Goal: Task Accomplishment & Management: Manage account settings

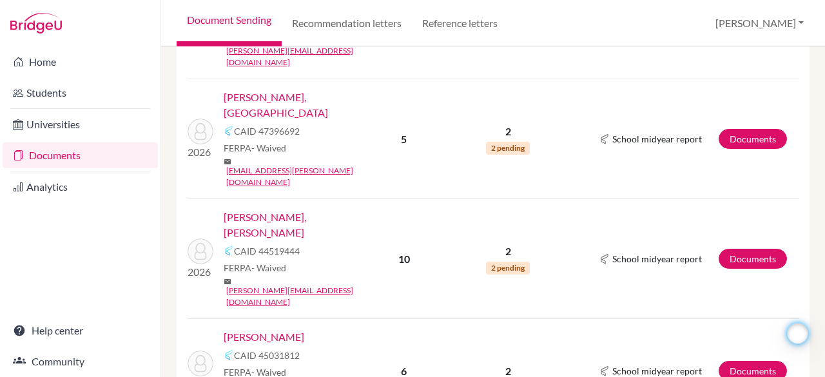
scroll to position [1066, 0]
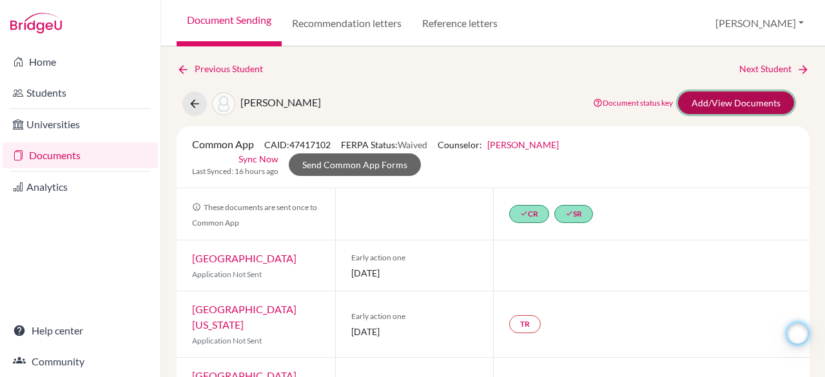
click at [680, 108] on link "Add/View Documents" at bounding box center [736, 103] width 116 height 23
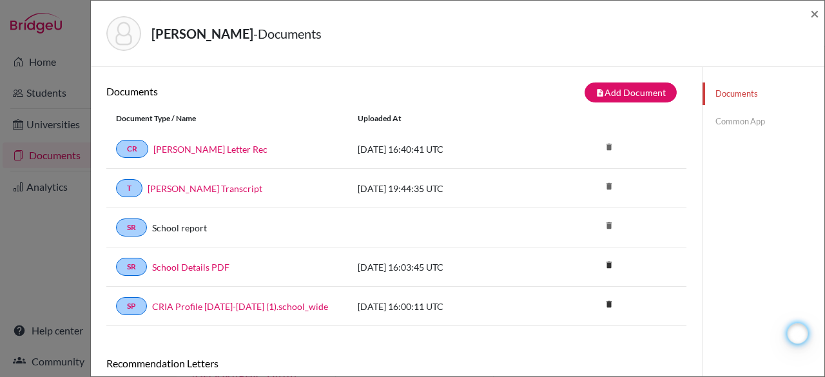
scroll to position [227, 0]
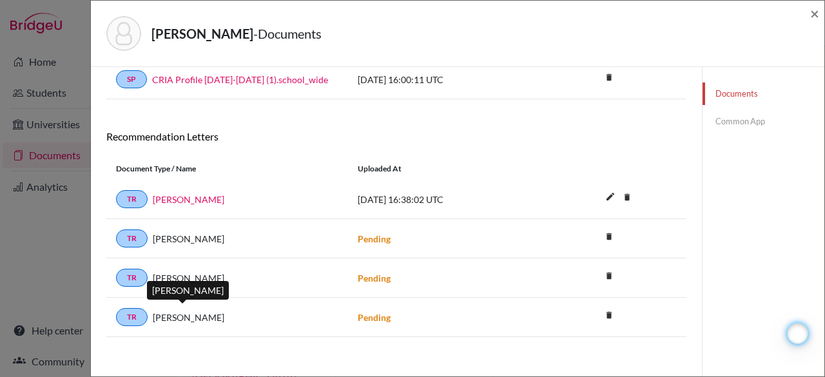
click at [176, 313] on span "[PERSON_NAME]" at bounding box center [189, 318] width 72 height 14
click at [380, 312] on strong "Pending" at bounding box center [374, 317] width 33 height 11
click at [191, 311] on span "Milo Carpenter" at bounding box center [189, 318] width 72 height 14
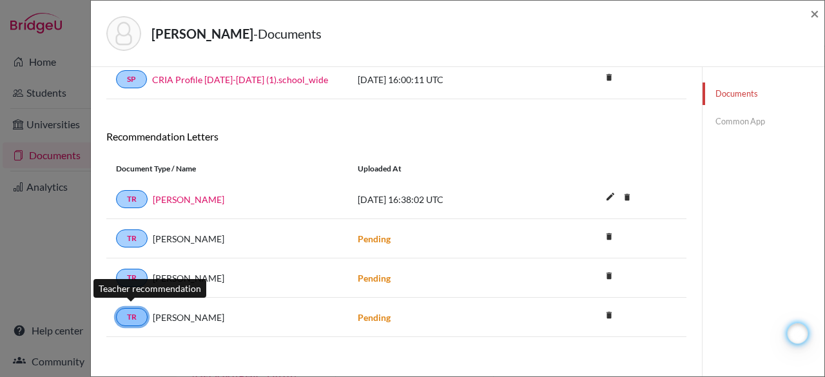
click at [129, 309] on link "TR" at bounding box center [132, 317] width 32 height 18
click at [133, 310] on link "TR" at bounding box center [132, 317] width 32 height 18
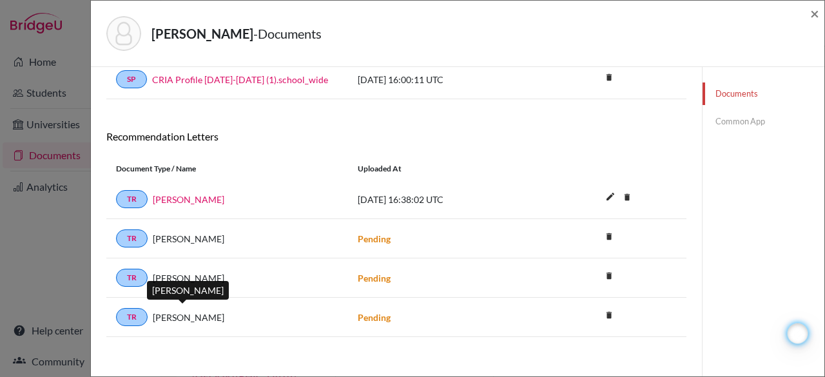
click at [168, 313] on span "Milo Carpenter" at bounding box center [189, 318] width 72 height 14
click at [714, 118] on link "Common App" at bounding box center [764, 121] width 122 height 23
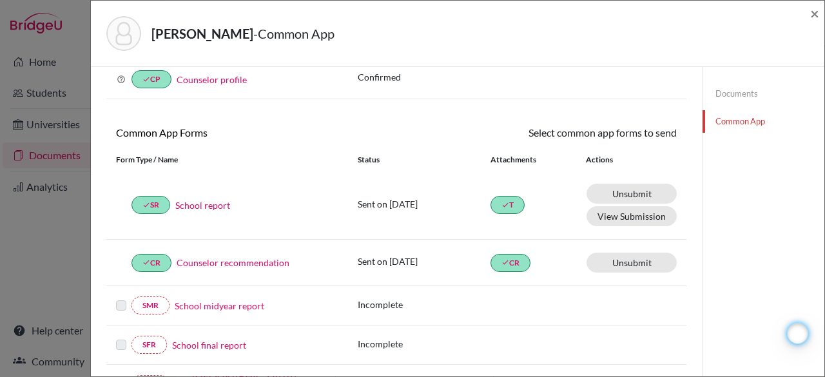
scroll to position [227, 0]
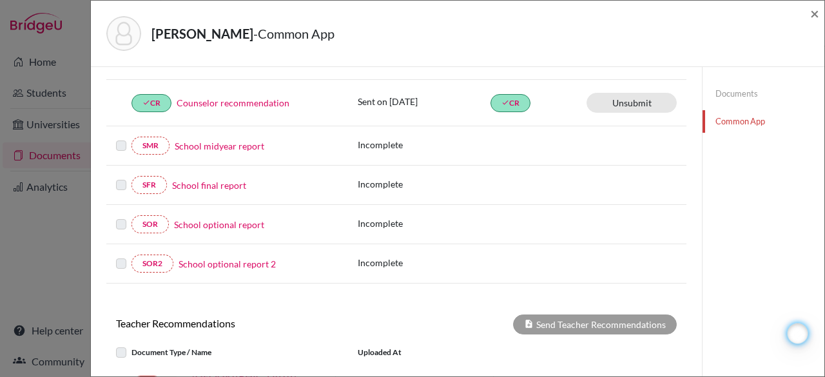
drag, startPoint x: 825, startPoint y: 183, endPoint x: 824, endPoint y: 299, distance: 115.4
click at [824, 299] on div "Sheldon, Kai - Common App × × REQUIRED INFORMATION Document Type / Name Status …" at bounding box center [457, 188] width 735 height 377
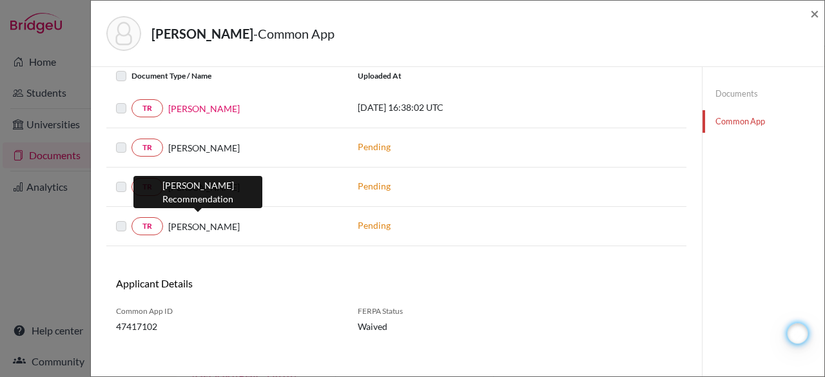
click at [210, 220] on span "Milo Carpenter" at bounding box center [204, 227] width 72 height 14
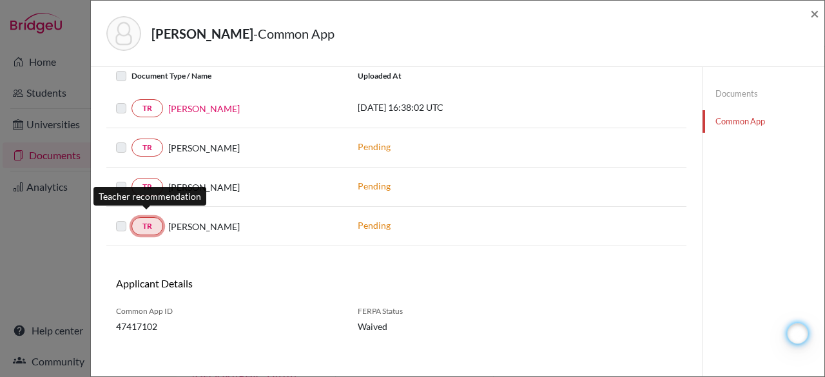
click at [152, 223] on link "TR" at bounding box center [148, 226] width 32 height 18
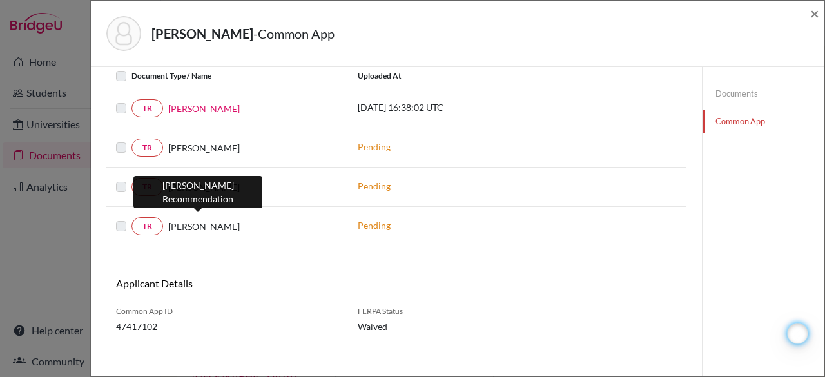
click at [188, 224] on span "Milo Carpenter" at bounding box center [204, 227] width 72 height 14
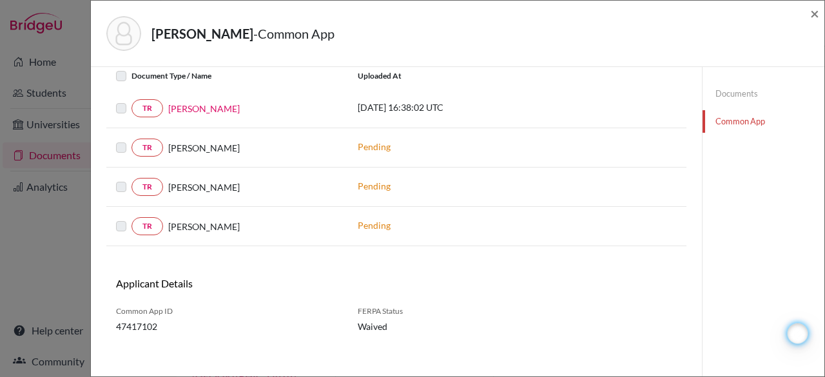
click at [358, 219] on p "Pending" at bounding box center [445, 226] width 174 height 14
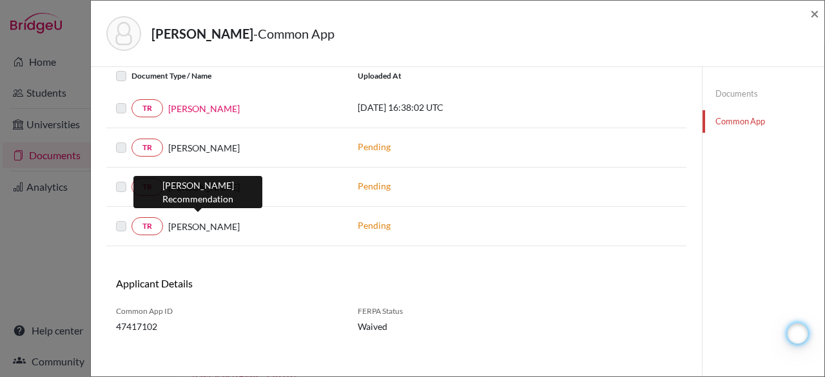
click at [201, 220] on span "Milo Carpenter" at bounding box center [204, 227] width 72 height 14
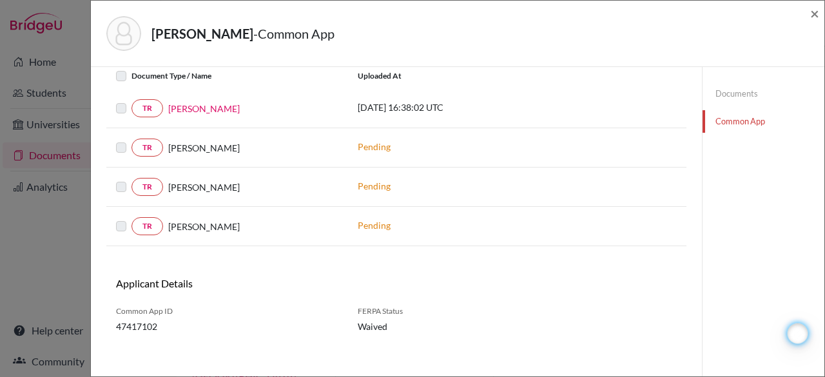
click at [477, 207] on div "TR Milo Carpenter Pending" at bounding box center [396, 226] width 580 height 39
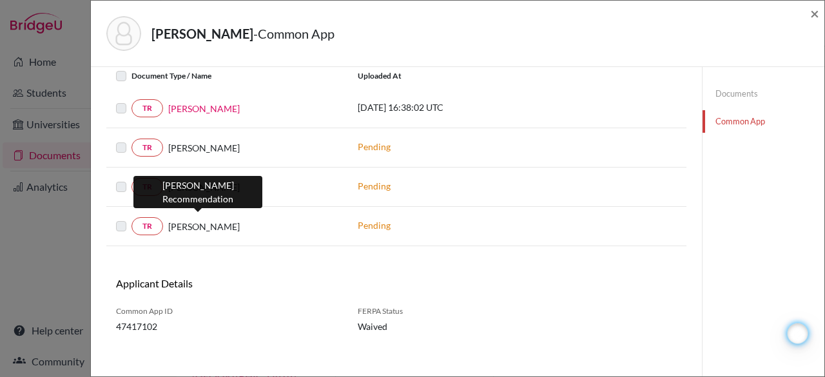
click at [211, 222] on span "Milo Carpenter" at bounding box center [204, 227] width 72 height 14
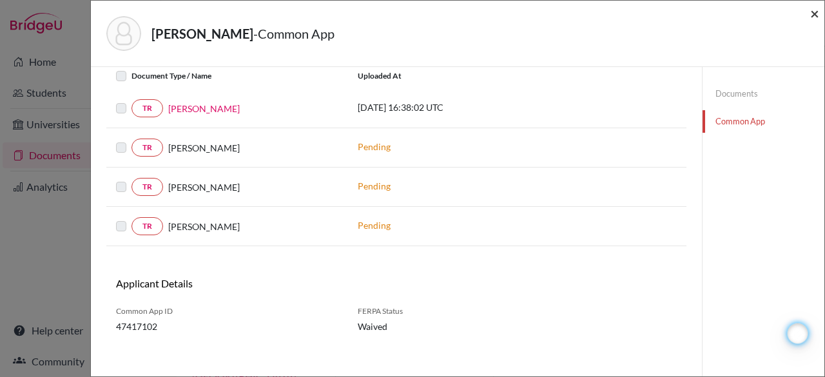
click at [814, 16] on span "×" at bounding box center [814, 13] width 9 height 19
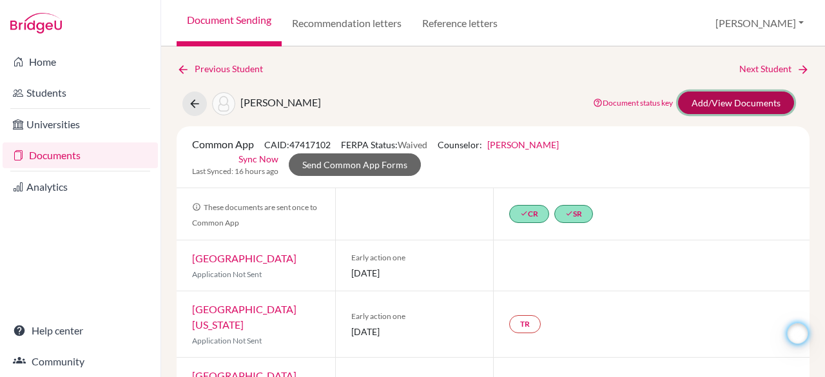
click at [740, 98] on link "Add/View Documents" at bounding box center [736, 103] width 116 height 23
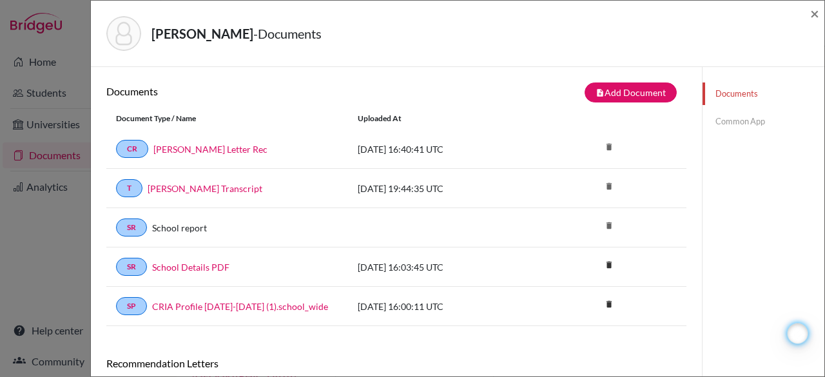
drag, startPoint x: 825, startPoint y: 248, endPoint x: 822, endPoint y: 311, distance: 63.9
click at [822, 311] on div "Sheldon, Kai - Documents × Documents note_add Add Document Document type Change…" at bounding box center [457, 188] width 735 height 377
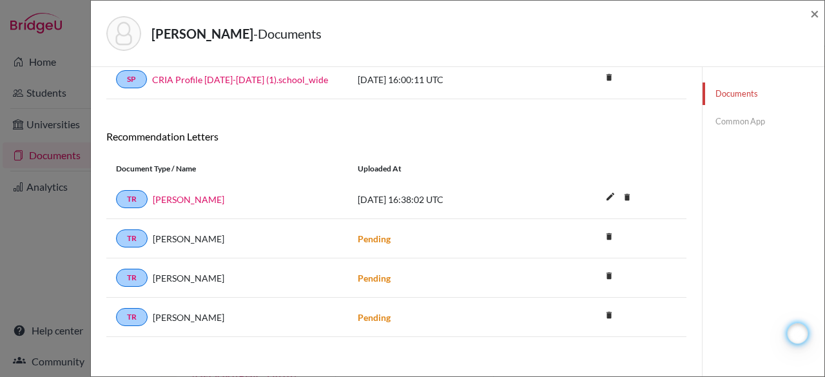
click at [371, 233] on strong "Pending" at bounding box center [374, 238] width 33 height 11
click at [426, 271] on div "Pending" at bounding box center [469, 278] width 242 height 14
click at [820, 10] on div "Sheldon, Kai - Documents ×" at bounding box center [458, 34] width 734 height 66
click at [817, 12] on span "×" at bounding box center [814, 13] width 9 height 19
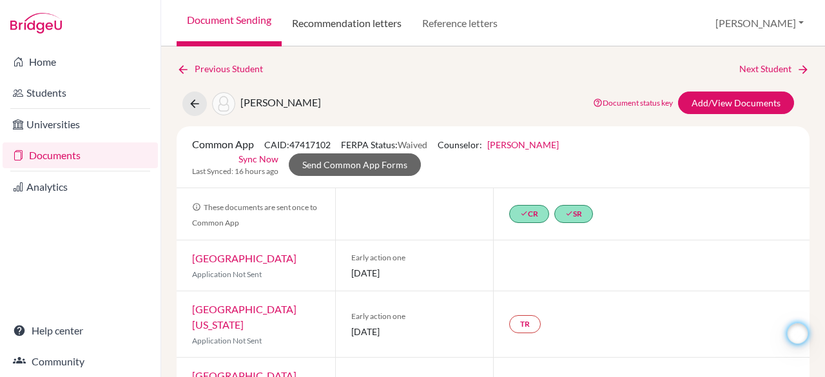
click at [367, 30] on link "Recommendation letters" at bounding box center [347, 23] width 130 height 46
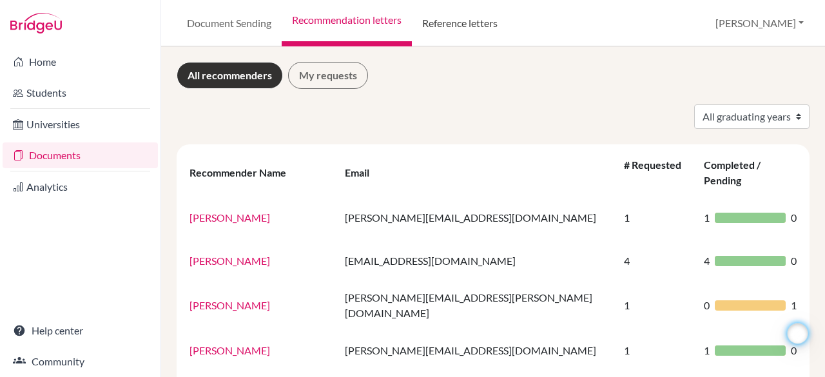
click at [469, 21] on link "Reference letters" at bounding box center [460, 23] width 96 height 46
click at [332, 76] on link "My requests" at bounding box center [328, 75] width 80 height 27
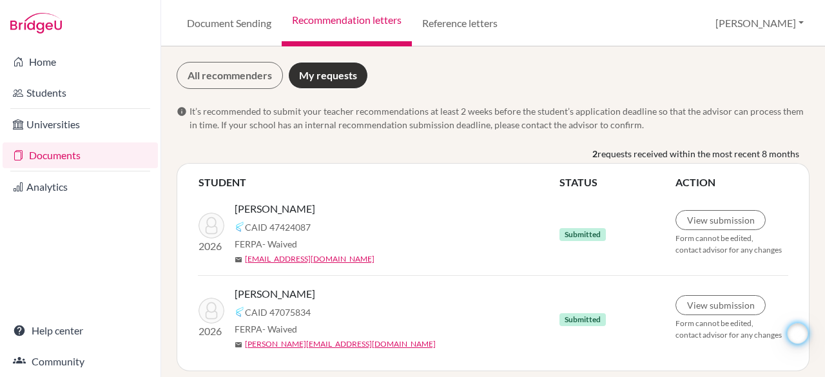
click at [297, 226] on span "CAID 47424087" at bounding box center [278, 228] width 66 height 14
click at [720, 222] on link "View submission" at bounding box center [721, 220] width 90 height 20
click at [308, 206] on span "Faerron Haugen, James" at bounding box center [275, 208] width 81 height 15
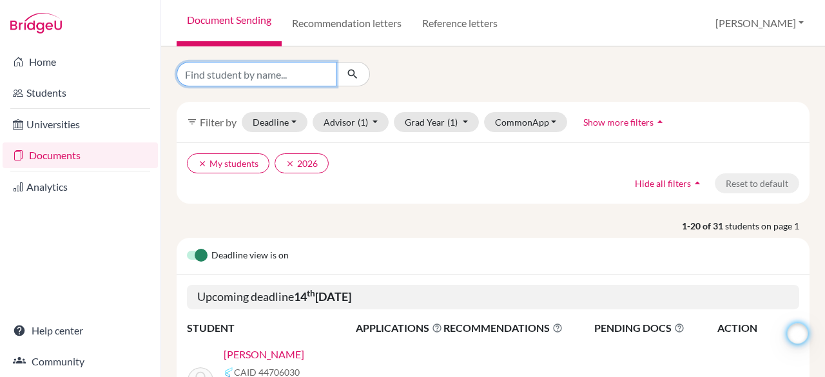
click at [258, 76] on input "Find student by name..." at bounding box center [257, 74] width 160 height 25
type input "rih"
click button "submit" at bounding box center [353, 74] width 34 height 25
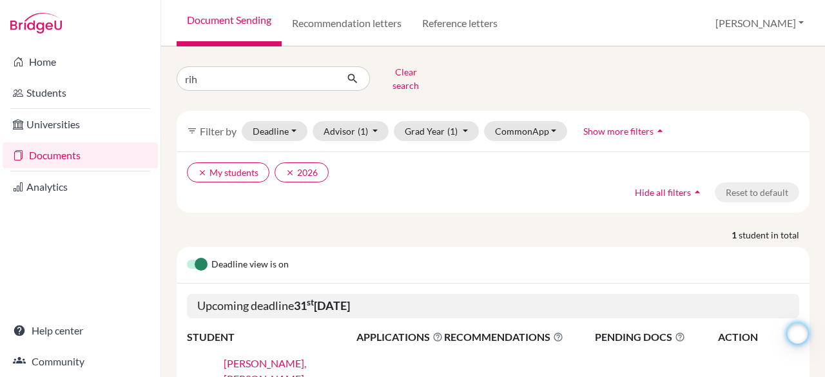
click at [251, 356] on link "[PERSON_NAME], [PERSON_NAME]" at bounding box center [294, 371] width 141 height 31
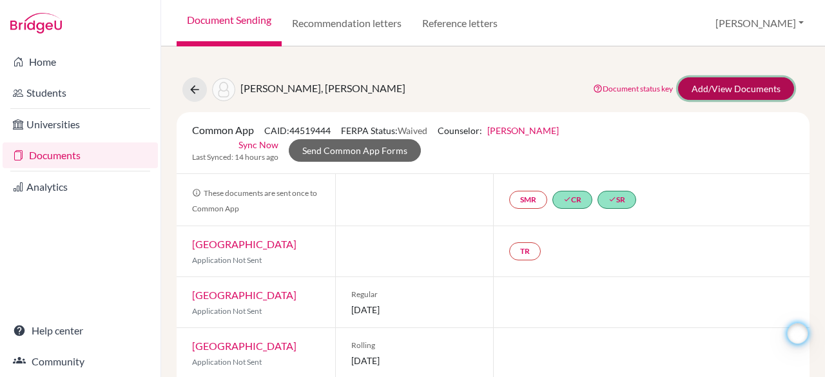
click at [718, 84] on link "Add/View Documents" at bounding box center [736, 88] width 116 height 23
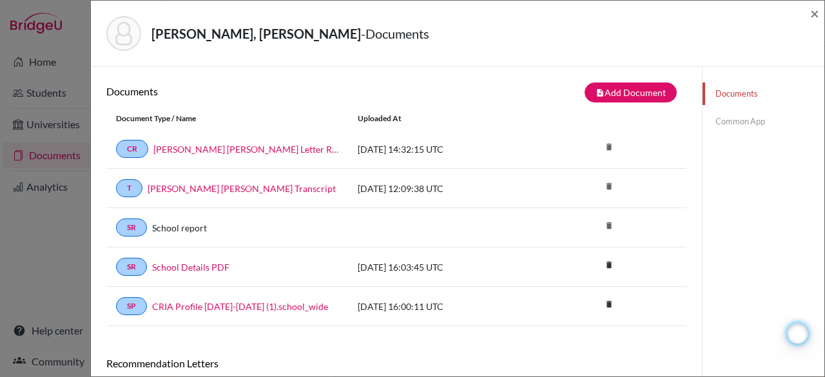
click at [732, 114] on link "Common App" at bounding box center [764, 121] width 122 height 23
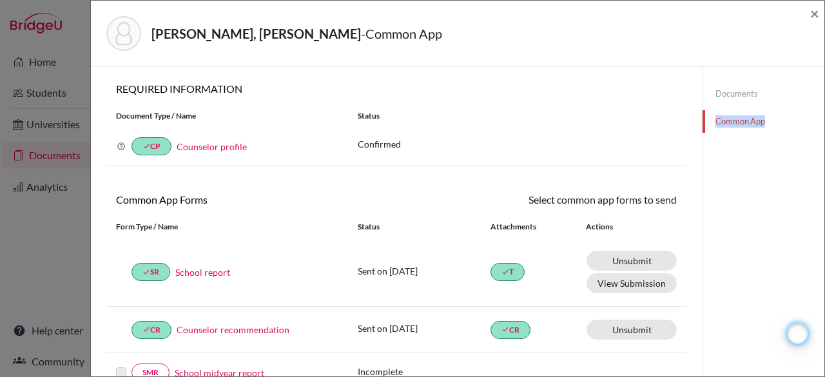
drag, startPoint x: 825, startPoint y: 105, endPoint x: 825, endPoint y: 243, distance: 138.0
click at [825, 243] on div "Ruzicka, Rihanna - Common App × × REQUIRED INFORMATION Document Type / Name Sta…" at bounding box center [457, 188] width 735 height 377
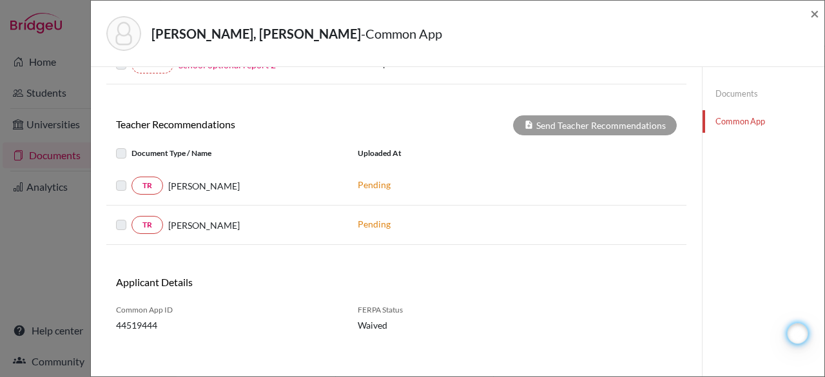
click at [132, 217] on label at bounding box center [132, 217] width 0 height 0
click at [745, 95] on link "Documents" at bounding box center [764, 94] width 122 height 23
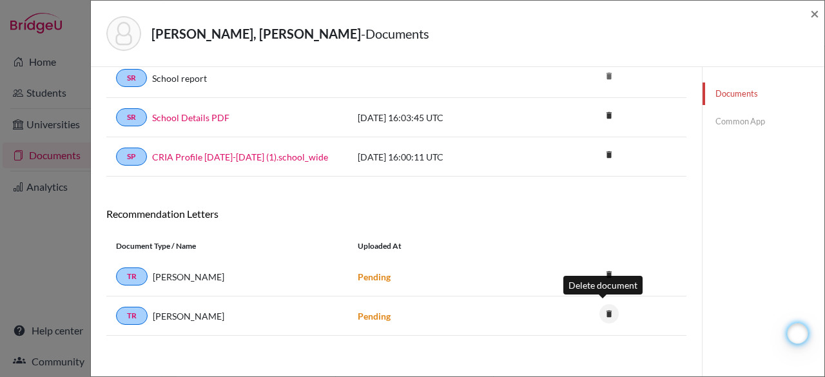
click at [604, 310] on icon "delete" at bounding box center [609, 313] width 19 height 19
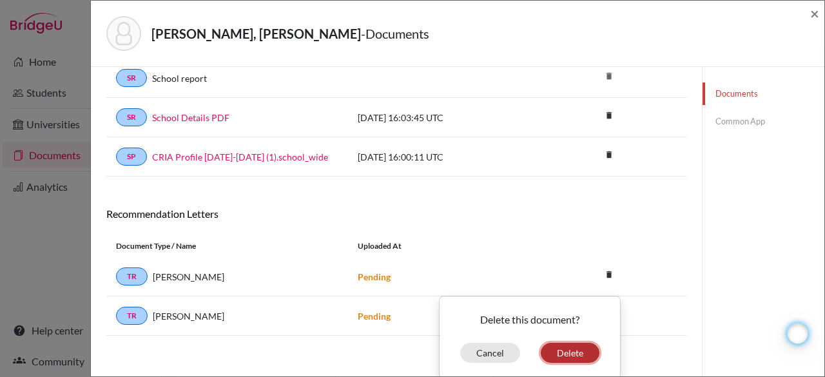
click at [569, 343] on button "Delete" at bounding box center [570, 353] width 59 height 20
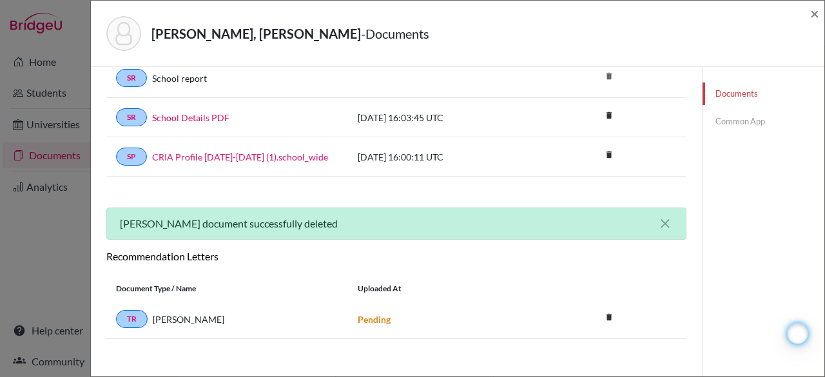
scroll to position [0, 0]
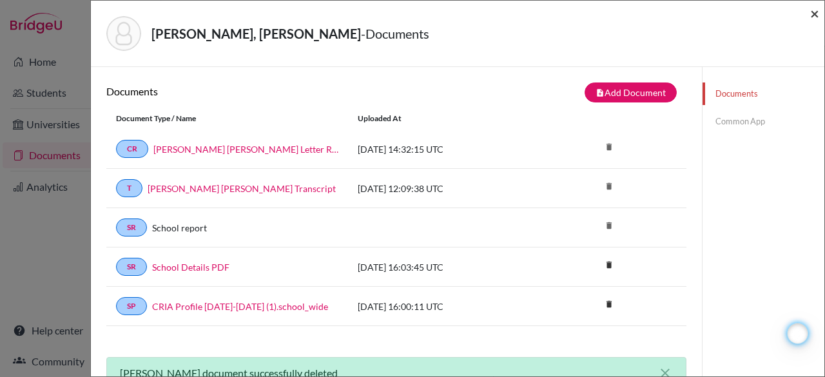
click at [818, 14] on span "×" at bounding box center [814, 13] width 9 height 19
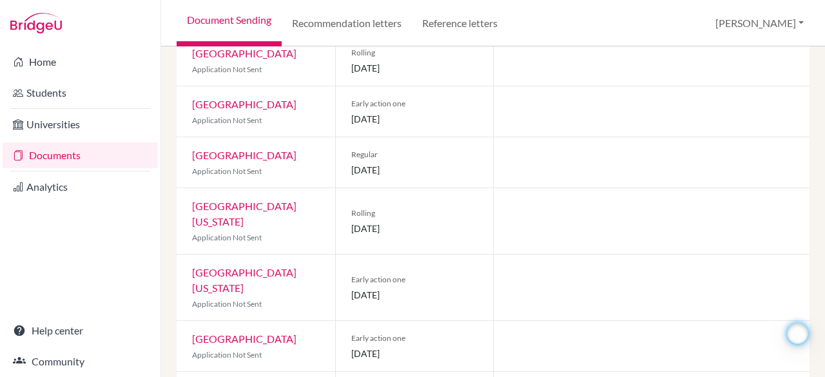
scroll to position [298, 0]
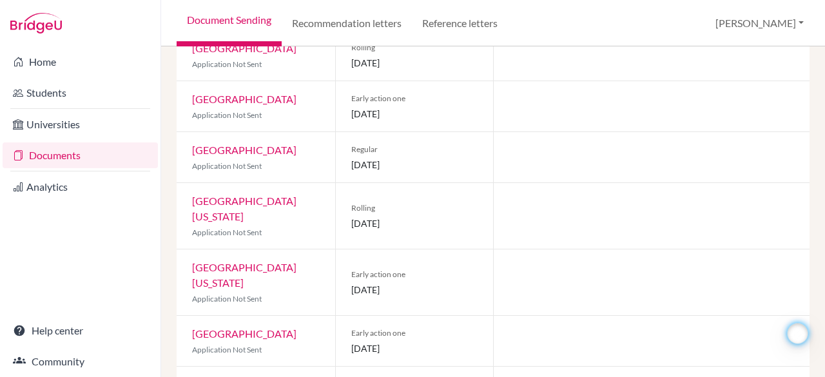
click at [45, 152] on link "Documents" at bounding box center [80, 155] width 155 height 26
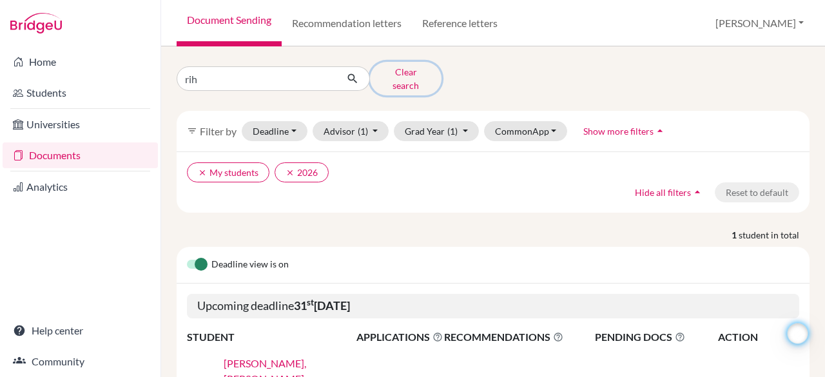
click at [404, 66] on button "Clear search" at bounding box center [406, 79] width 72 height 34
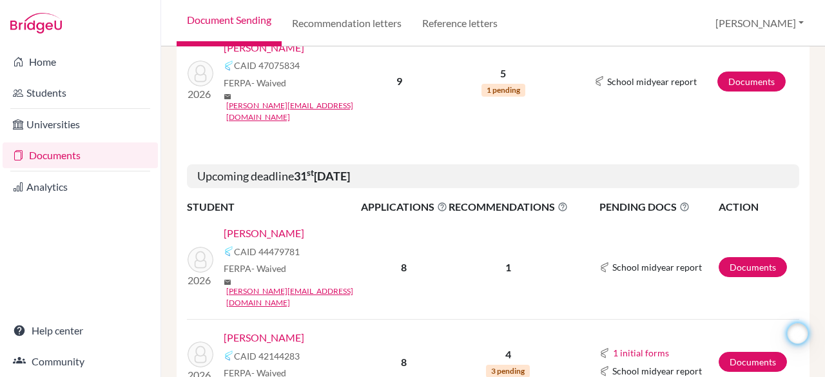
scroll to position [519, 0]
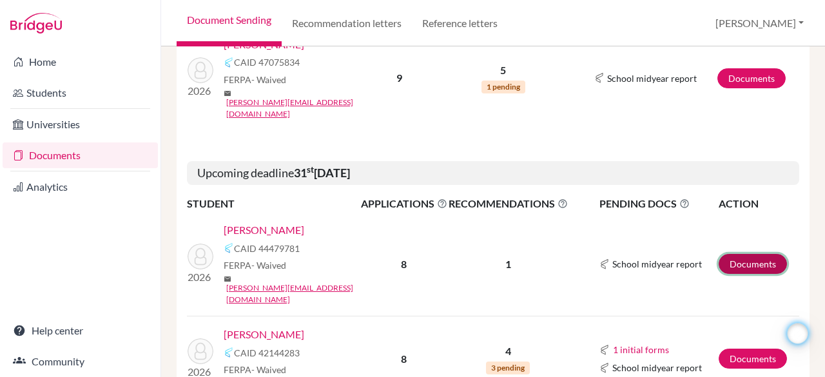
click at [730, 254] on link "Documents" at bounding box center [753, 264] width 68 height 20
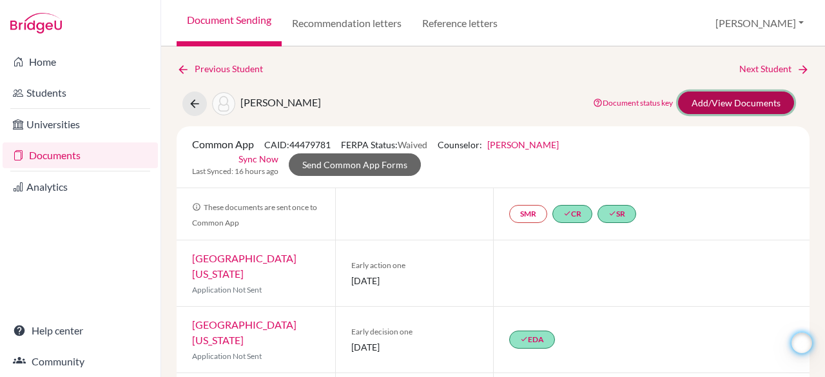
click at [734, 97] on link "Add/View Documents" at bounding box center [736, 103] width 116 height 23
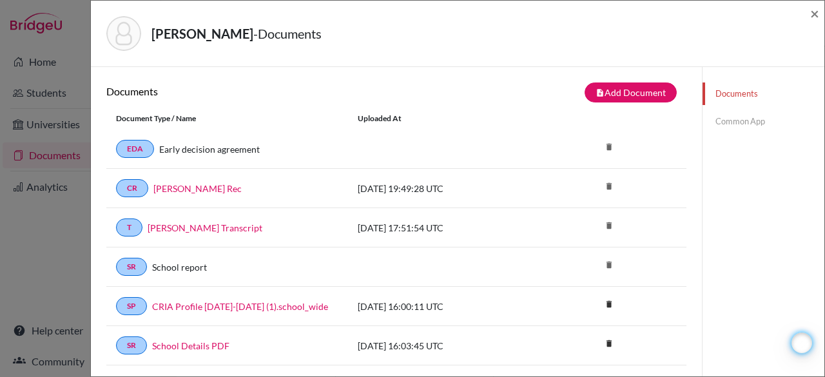
click at [745, 120] on link "Common App" at bounding box center [764, 121] width 122 height 23
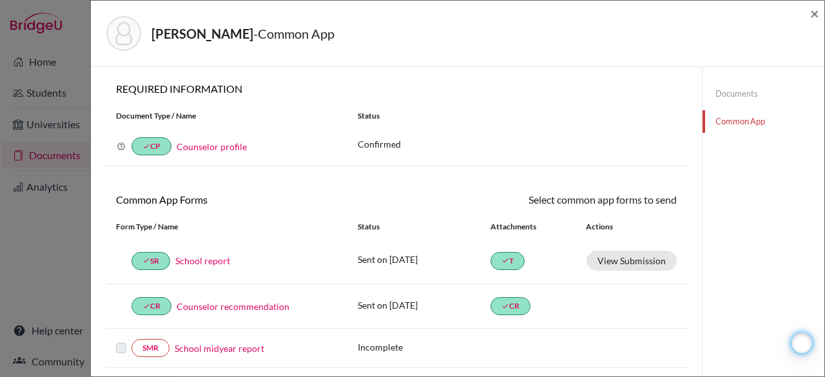
scroll to position [402, 0]
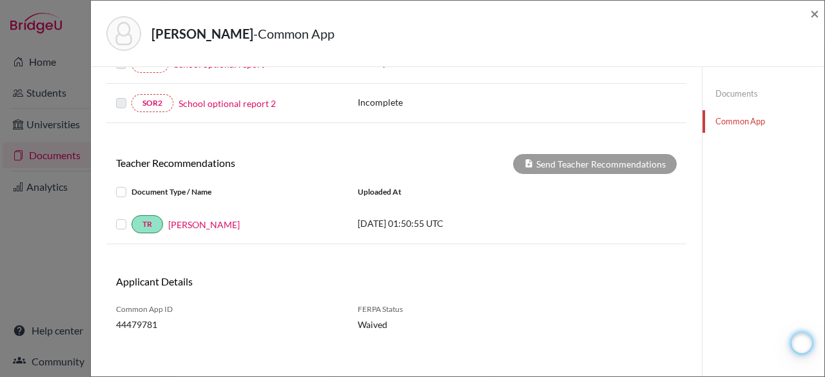
click at [132, 217] on label at bounding box center [132, 217] width 0 height 0
click at [0, 0] on input "checkbox" at bounding box center [0, 0] width 0 height 0
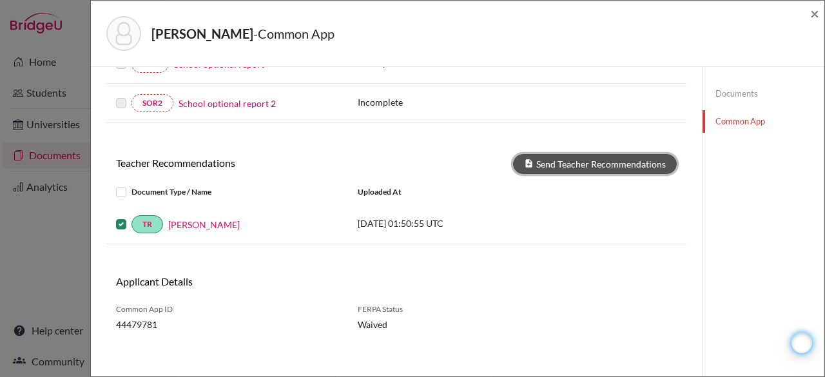
click at [549, 157] on button "Send Teacher Recommendations" at bounding box center [595, 164] width 164 height 20
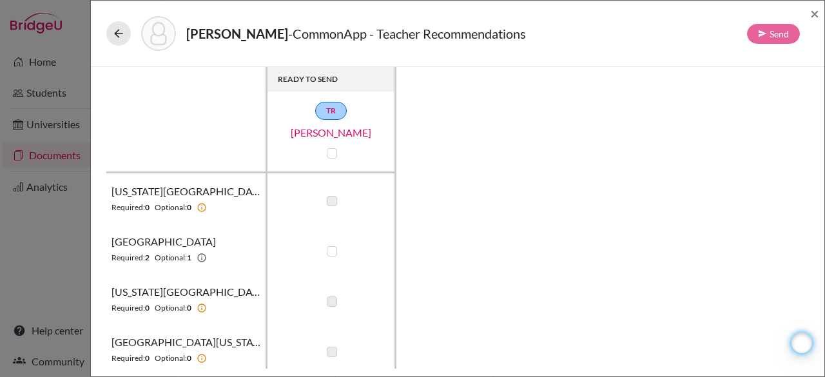
click at [330, 252] on label at bounding box center [332, 251] width 10 height 10
click at [330, 252] on input "checkbox" at bounding box center [329, 250] width 10 height 13
checkbox input "true"
click at [768, 36] on button "Send" at bounding box center [773, 34] width 53 height 20
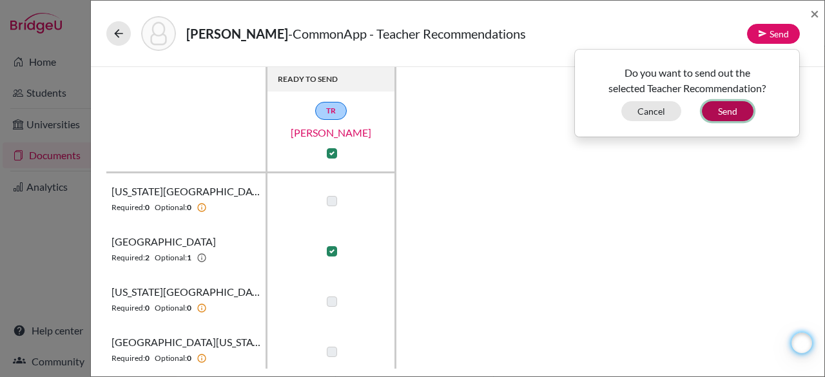
click at [734, 115] on button "Send" at bounding box center [728, 111] width 52 height 20
checkbox input "false"
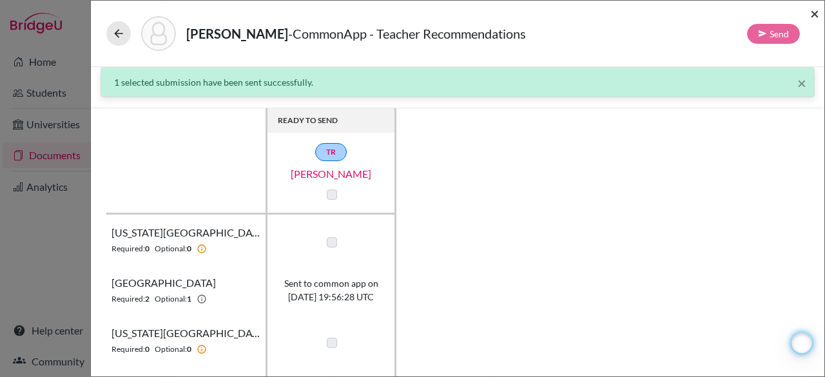
click at [815, 16] on span "×" at bounding box center [814, 13] width 9 height 19
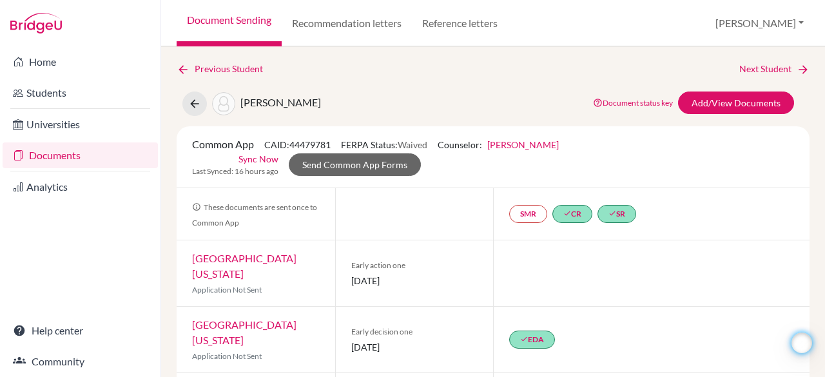
click at [86, 153] on link "Documents" at bounding box center [80, 155] width 155 height 26
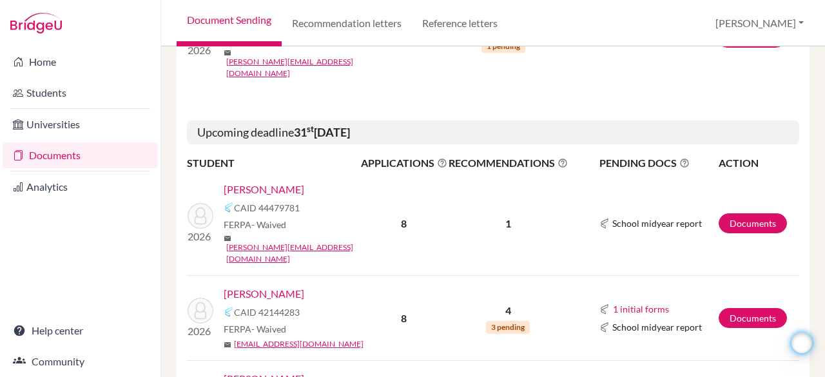
scroll to position [598, 0]
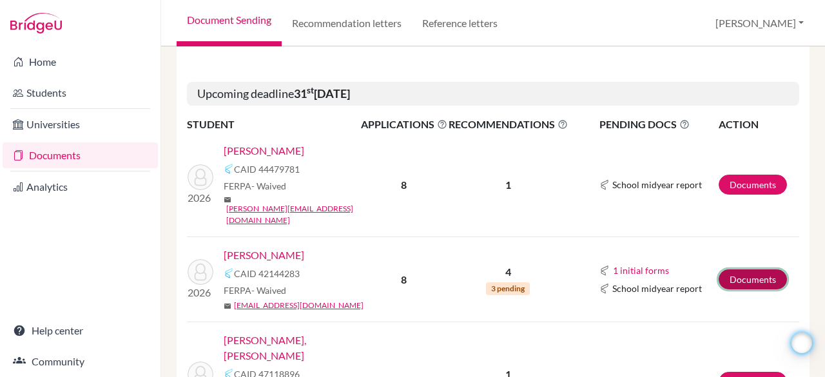
click at [726, 270] on link "Documents" at bounding box center [753, 280] width 68 height 20
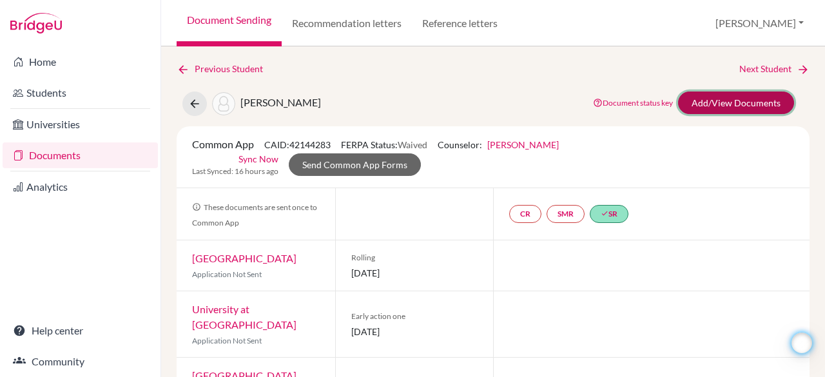
click at [691, 103] on link "Add/View Documents" at bounding box center [736, 103] width 116 height 23
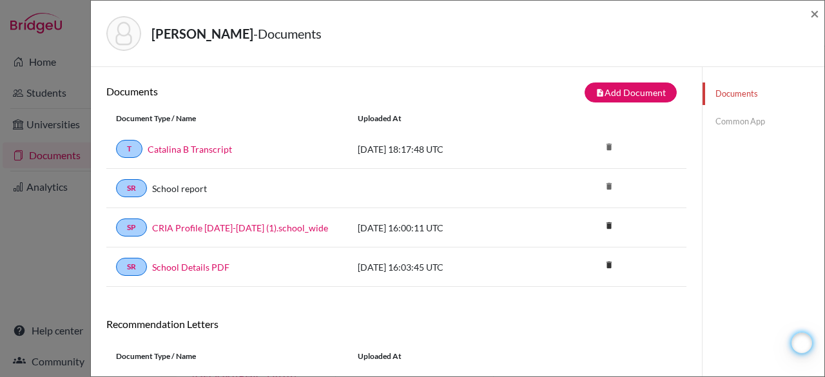
click at [716, 121] on link "Common App" at bounding box center [764, 121] width 122 height 23
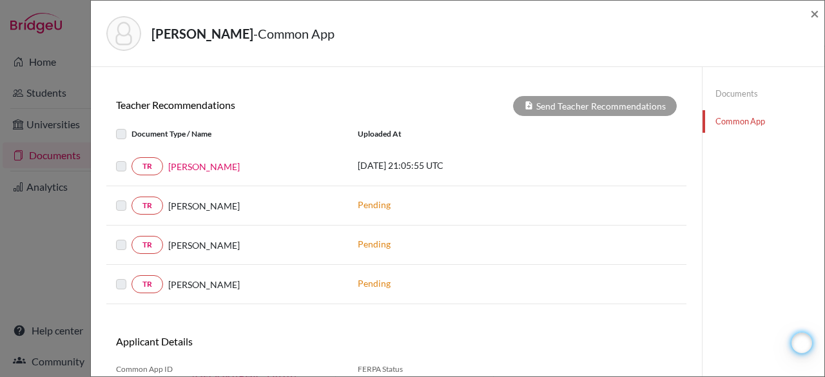
scroll to position [454, 0]
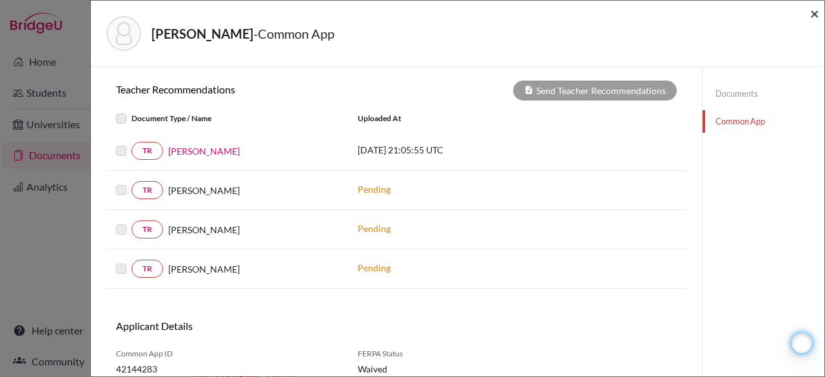
click at [814, 15] on span "×" at bounding box center [814, 13] width 9 height 19
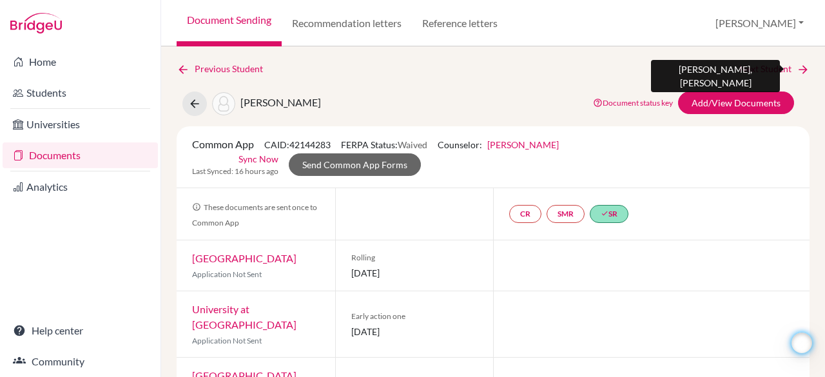
click at [760, 71] on link "Next Student" at bounding box center [775, 69] width 70 height 14
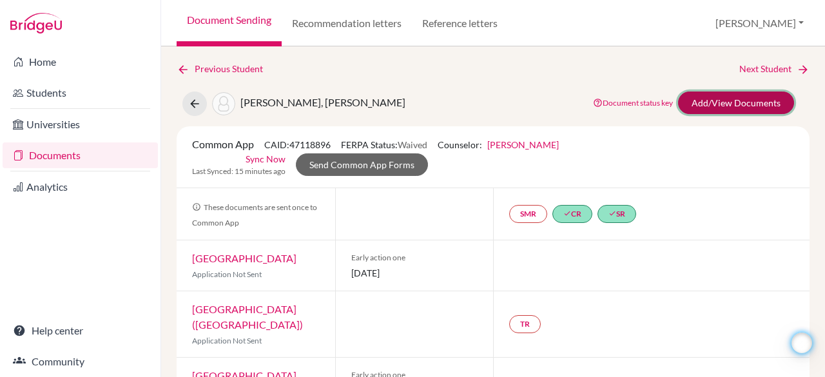
click at [712, 99] on link "Add/View Documents" at bounding box center [736, 103] width 116 height 23
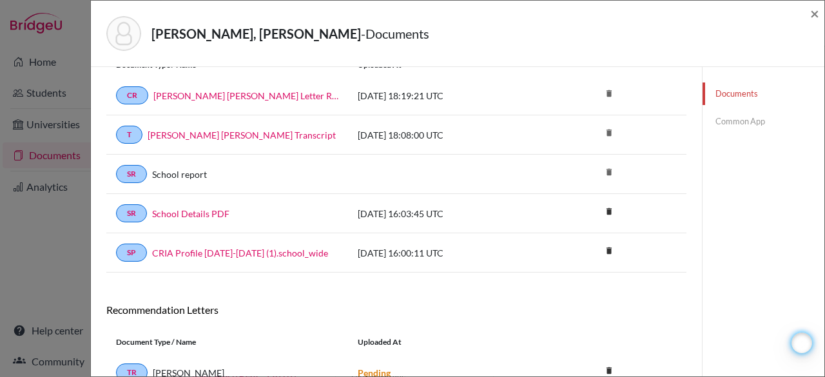
scroll to position [111, 0]
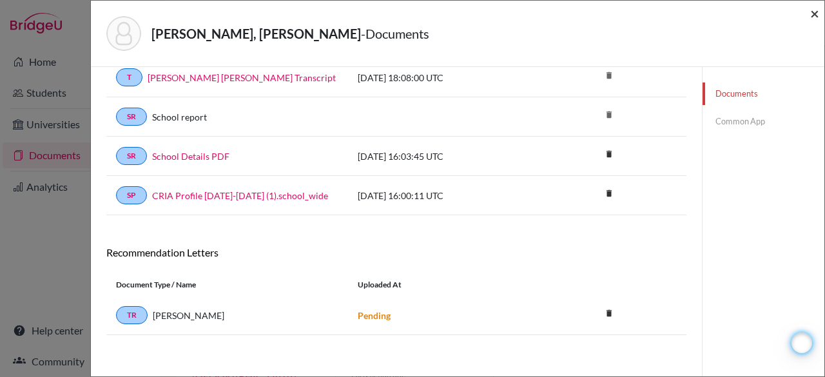
click at [814, 11] on span "×" at bounding box center [814, 13] width 9 height 19
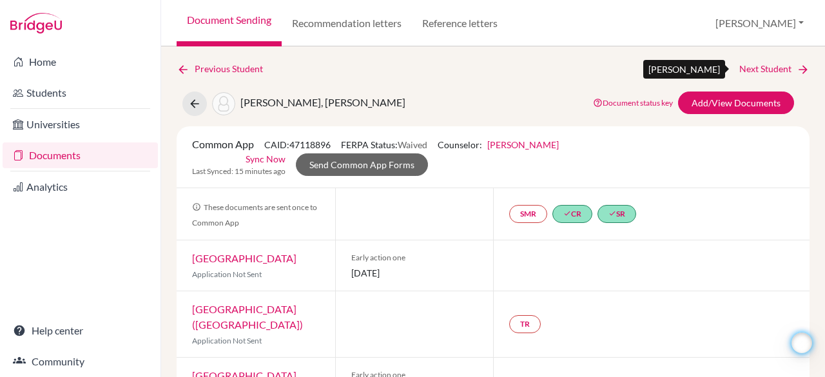
click at [749, 70] on link "Next Student" at bounding box center [775, 69] width 70 height 14
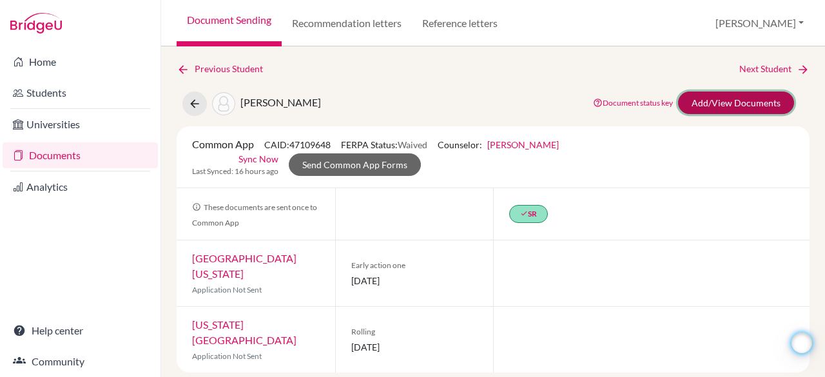
click at [732, 105] on link "Add/View Documents" at bounding box center [736, 103] width 116 height 23
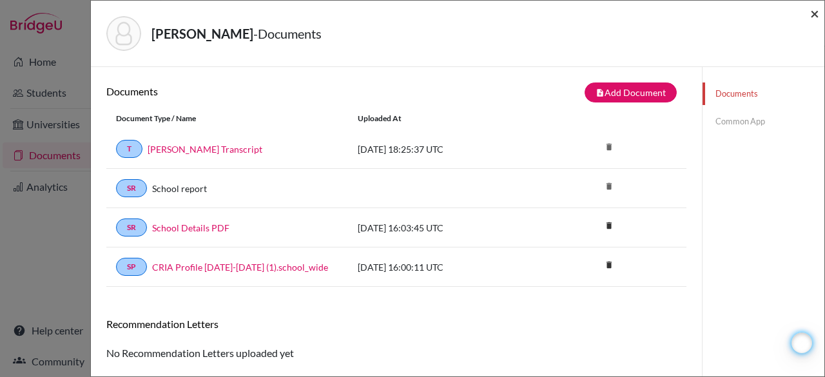
click at [818, 16] on span "×" at bounding box center [814, 13] width 9 height 19
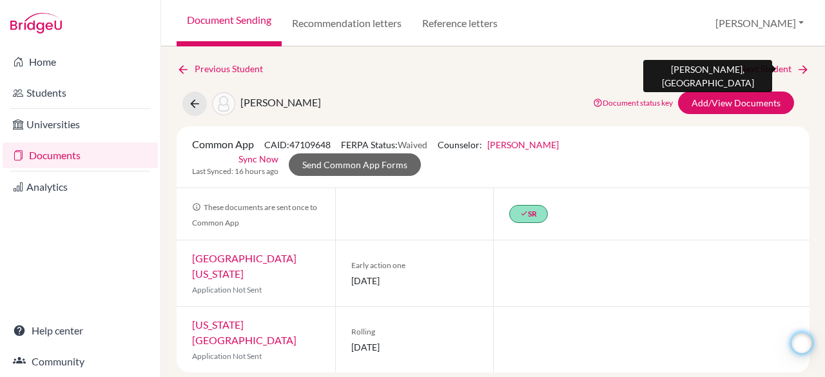
click at [753, 72] on link "Next Student" at bounding box center [775, 69] width 70 height 14
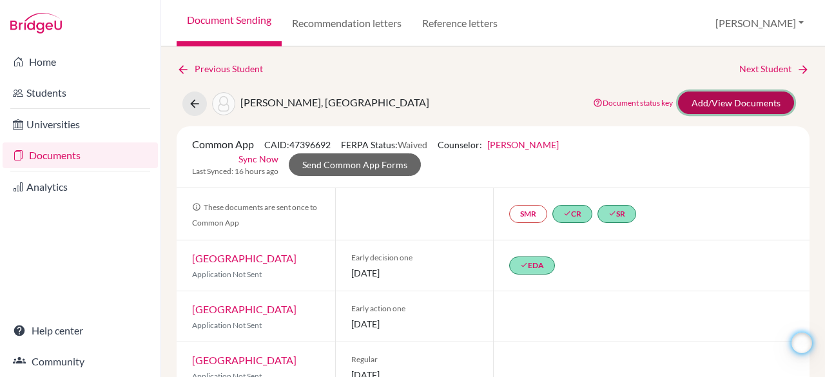
click at [691, 105] on link "Add/View Documents" at bounding box center [736, 103] width 116 height 23
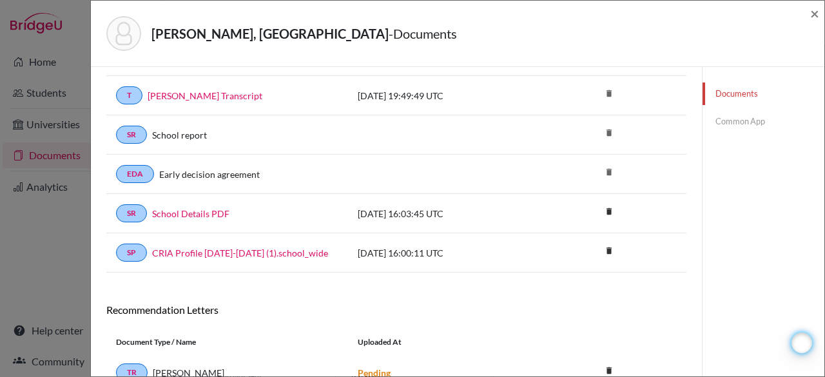
scroll to position [188, 0]
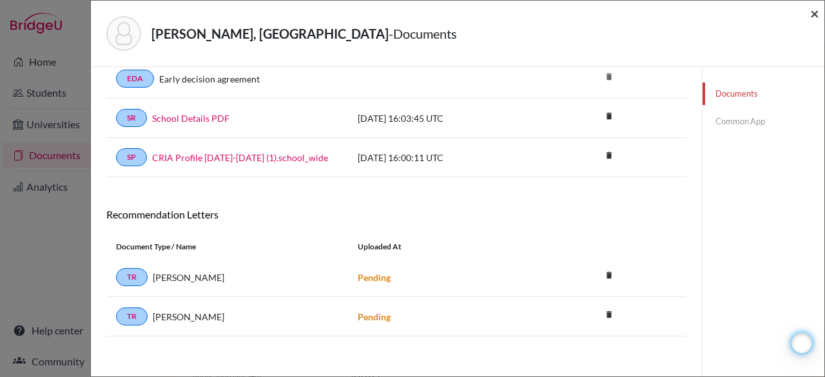
click at [818, 14] on span "×" at bounding box center [814, 13] width 9 height 19
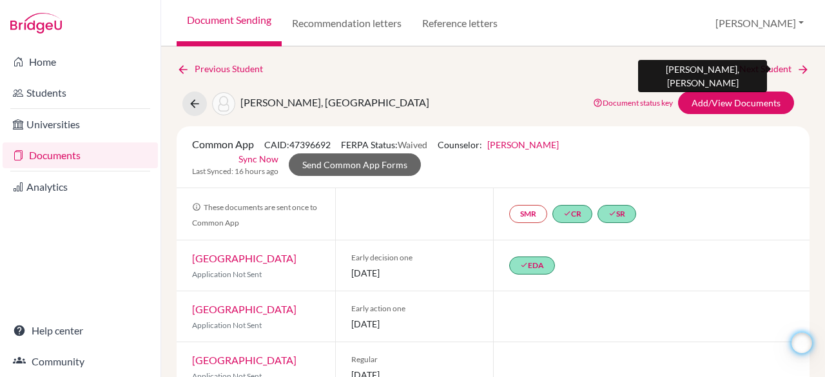
click at [761, 63] on link "Next Student" at bounding box center [775, 69] width 70 height 14
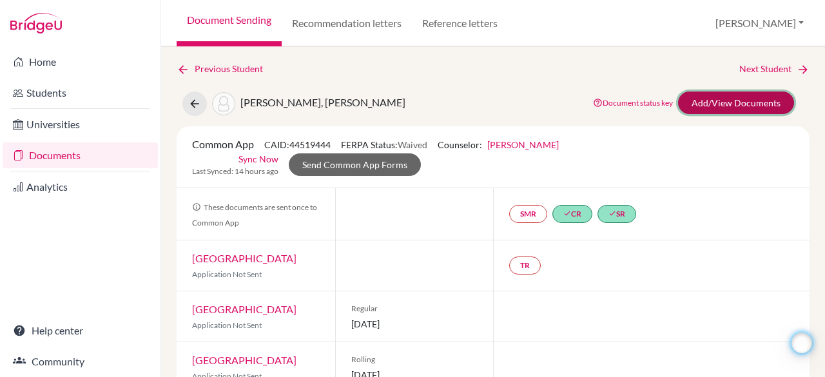
click at [714, 110] on link "Add/View Documents" at bounding box center [736, 103] width 116 height 23
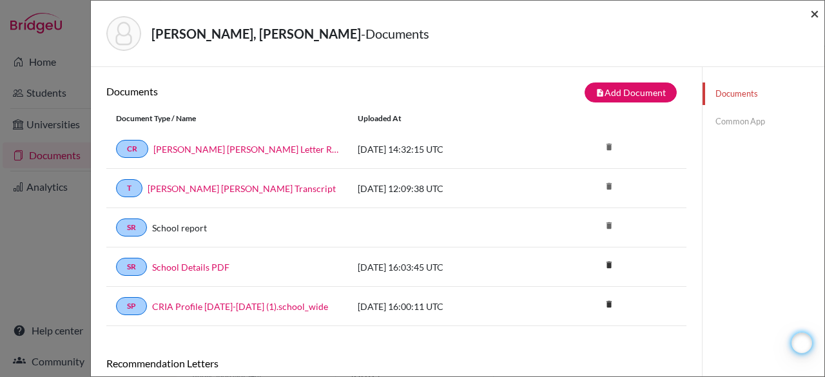
click at [816, 17] on span "×" at bounding box center [814, 13] width 9 height 19
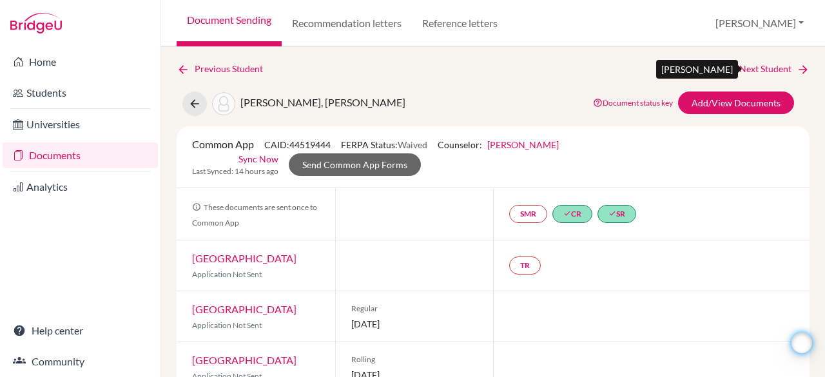
click at [783, 68] on link "Next Student" at bounding box center [775, 69] width 70 height 14
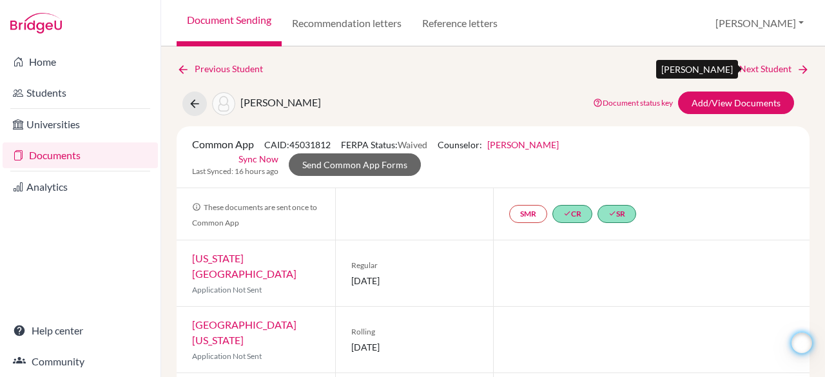
click at [757, 66] on link "Next Student" at bounding box center [775, 69] width 70 height 14
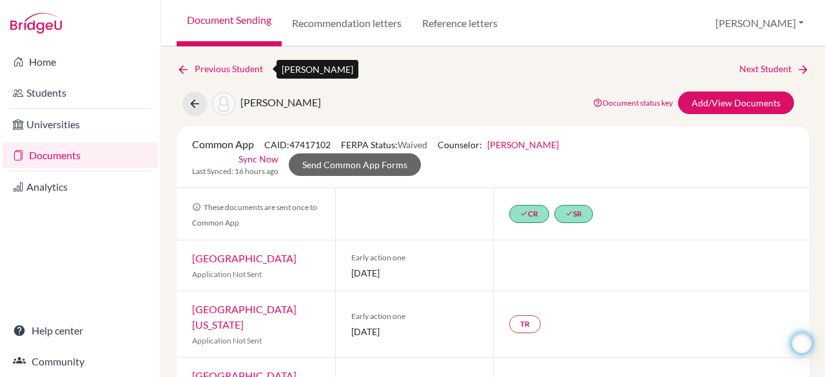
click at [236, 70] on link "Previous Student" at bounding box center [225, 69] width 97 height 14
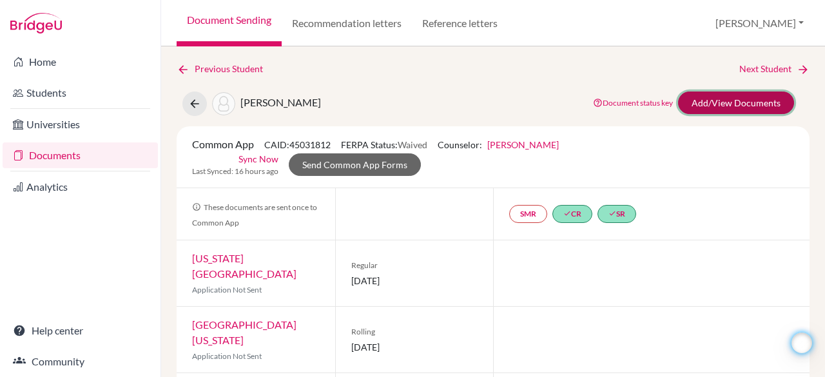
click at [740, 112] on link "Add/View Documents" at bounding box center [736, 103] width 116 height 23
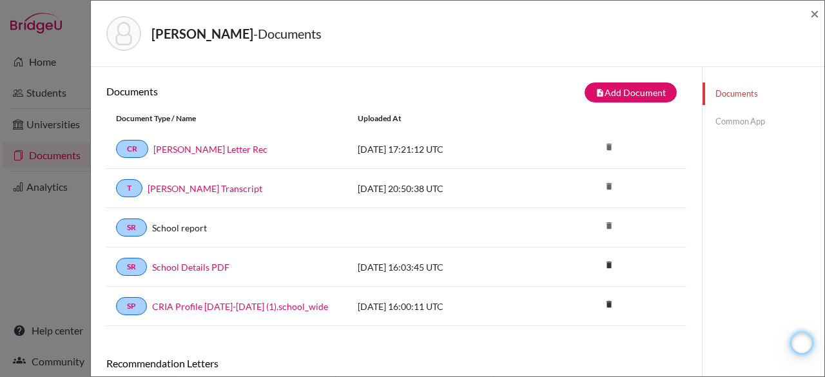
click at [746, 130] on link "Common App" at bounding box center [764, 121] width 122 height 23
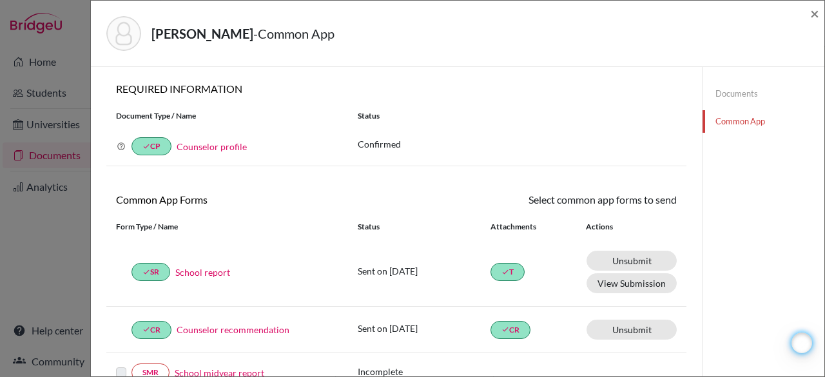
click at [825, 12] on div "Ryan, Quinn - Common App × × REQUIRED INFORMATION Document Type / Name Status W…" at bounding box center [457, 188] width 735 height 377
click at [815, 14] on span "×" at bounding box center [814, 13] width 9 height 19
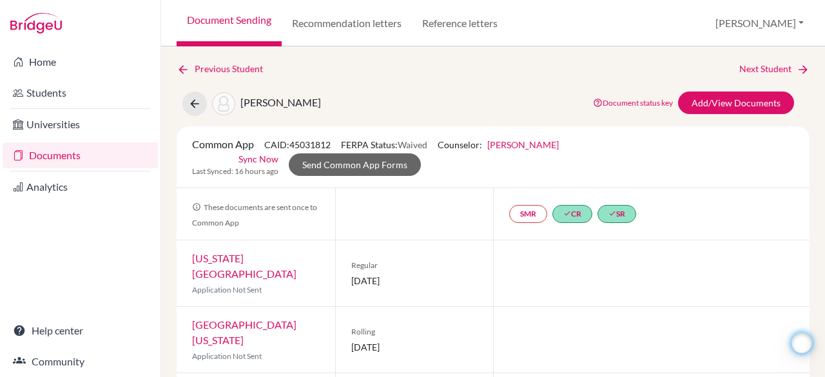
click at [100, 152] on link "Documents" at bounding box center [80, 155] width 155 height 26
